Goal: Transaction & Acquisition: Download file/media

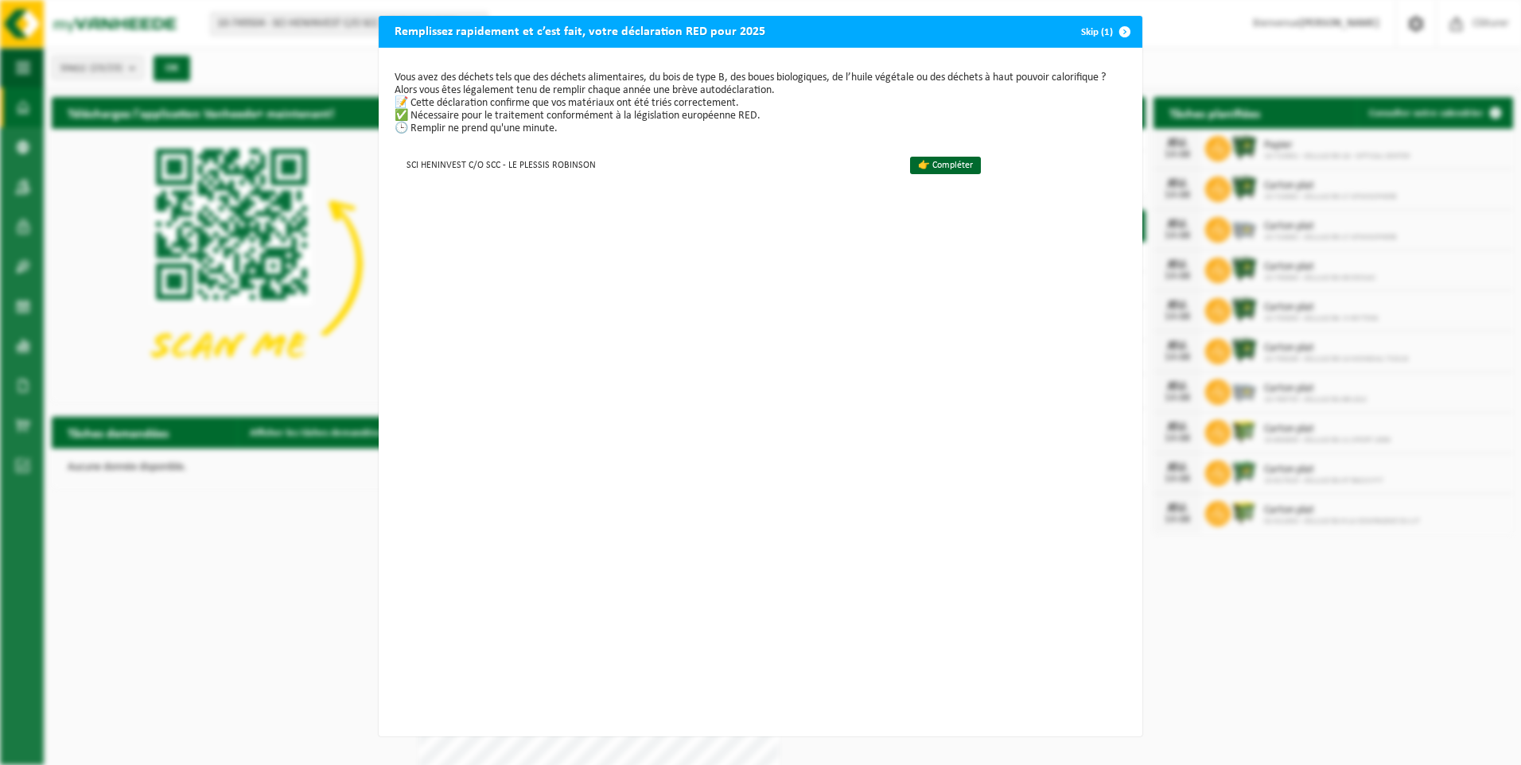
click at [241, 543] on div "Remplissez rapidement et c’est fait, votre déclaration RED pour 2025 Skip (1) V…" at bounding box center [760, 382] width 1521 height 765
click at [225, 530] on div "Remplissez rapidement et c’est fait, votre déclaration RED pour 2025 Skip (1) V…" at bounding box center [760, 382] width 1521 height 765
click at [1050, 31] on div "Remplissez rapidement et c’est fait, votre déclaration RED pour 2025 Skip (1)" at bounding box center [761, 32] width 764 height 32
click at [1119, 27] on span "button" at bounding box center [1125, 32] width 32 height 32
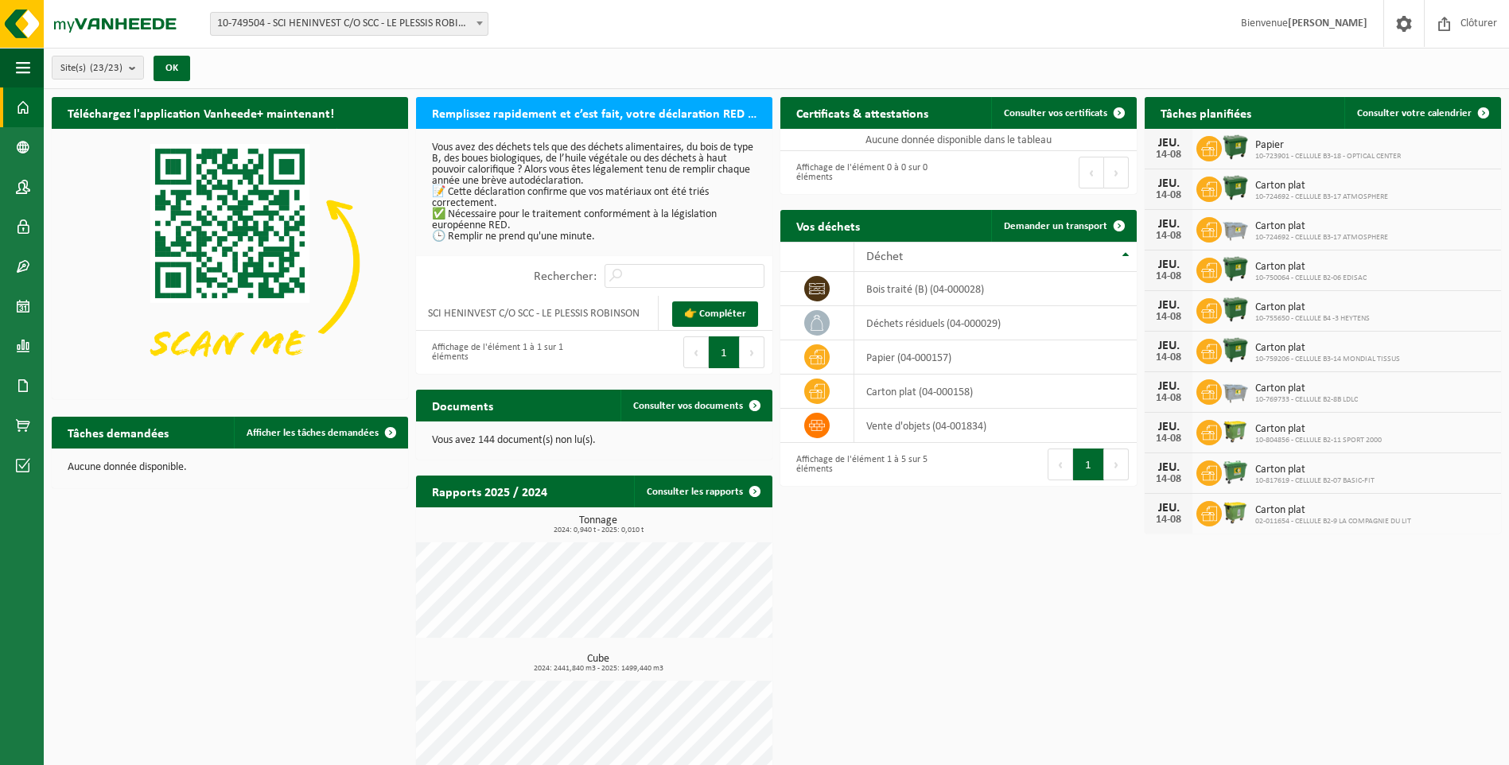
click at [888, 614] on div "Téléchargez l'application Vanheede+ maintenant! Cachez Remplissez rapidement et…" at bounding box center [776, 440] width 1457 height 703
click at [658, 410] on span "Consulter vos documents" at bounding box center [688, 406] width 110 height 10
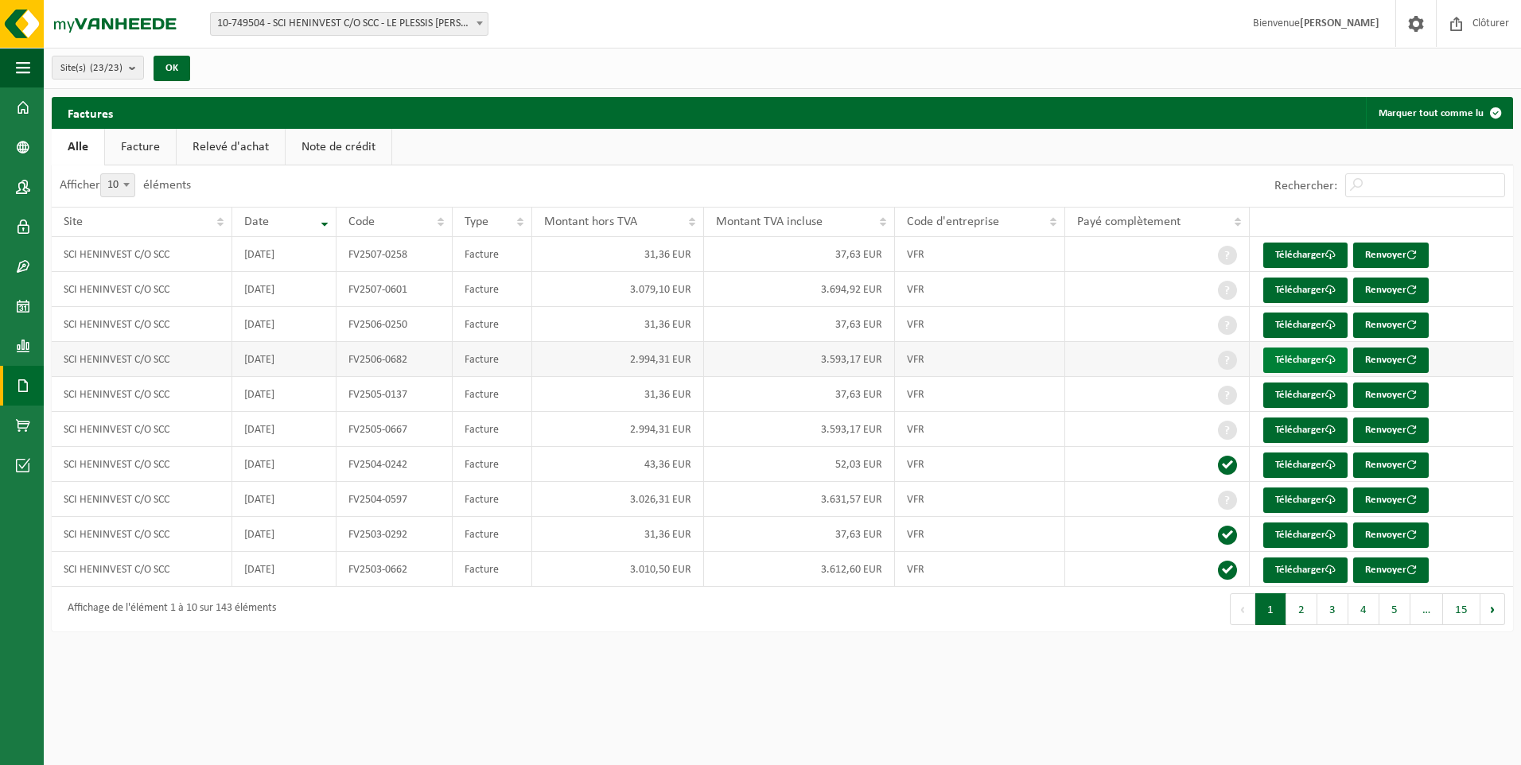
click at [1290, 359] on link "Télécharger" at bounding box center [1305, 360] width 84 height 25
click at [1308, 325] on link "Télécharger" at bounding box center [1305, 325] width 84 height 25
click at [1275, 288] on link "Télécharger" at bounding box center [1305, 290] width 84 height 25
click at [850, 256] on td "37,63 EUR" at bounding box center [799, 254] width 191 height 35
click at [835, 252] on td "37,63 EUR" at bounding box center [799, 254] width 191 height 35
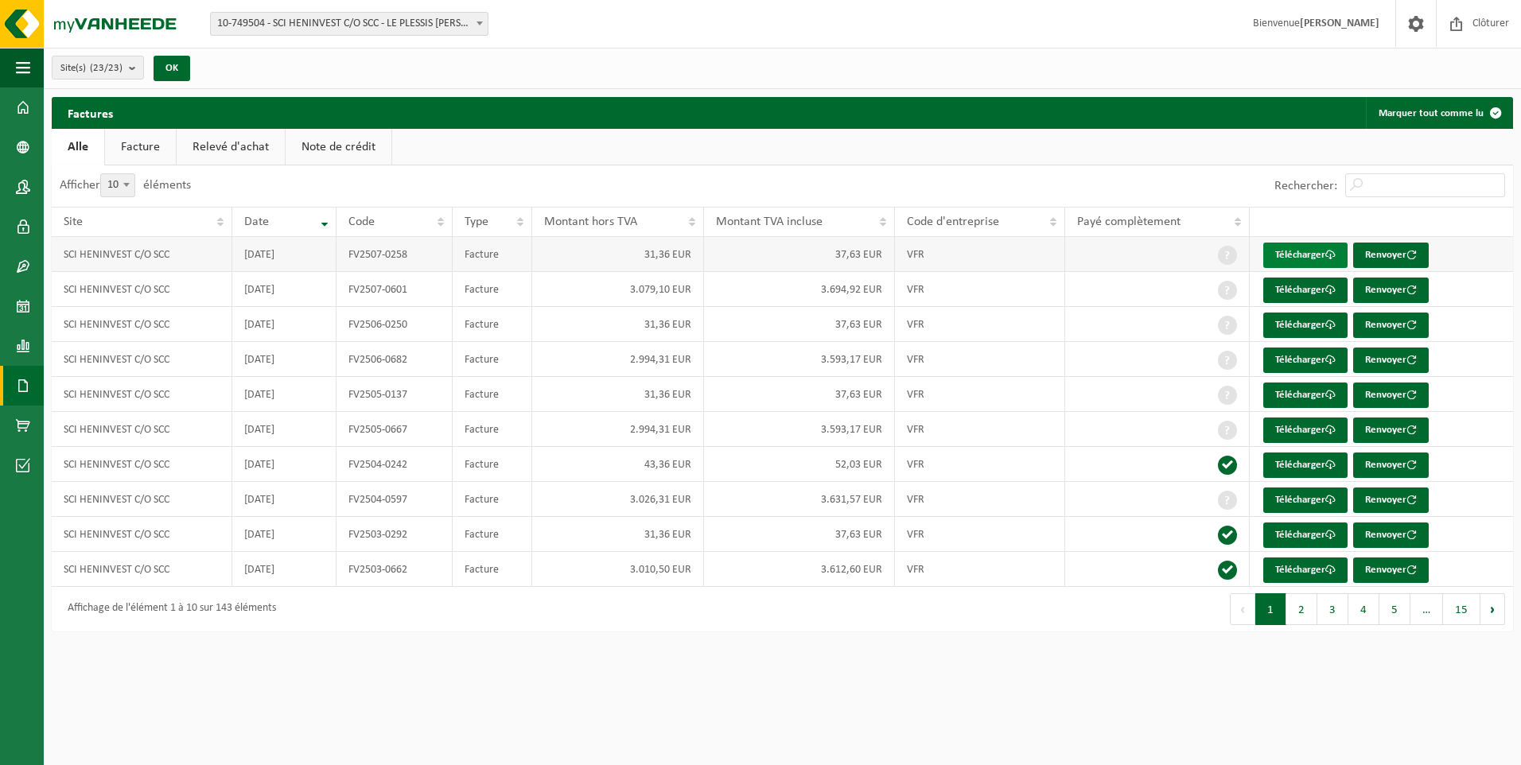
click at [1302, 249] on link "Télécharger" at bounding box center [1305, 255] width 84 height 25
